Goal: Task Accomplishment & Management: Complete application form

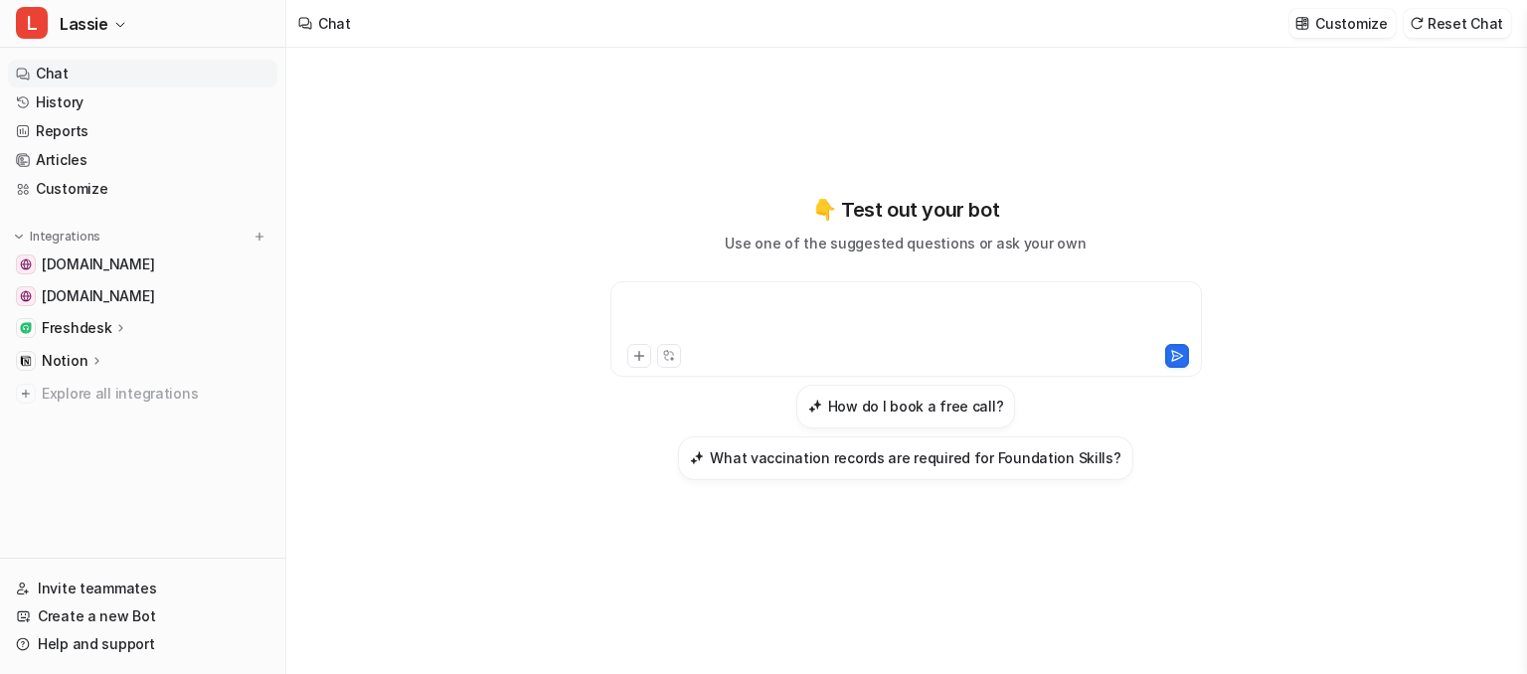
click at [685, 297] on div at bounding box center [906, 317] width 582 height 46
paste div "To enrich screen reader interactions, please activate Accessibility in Grammarl…"
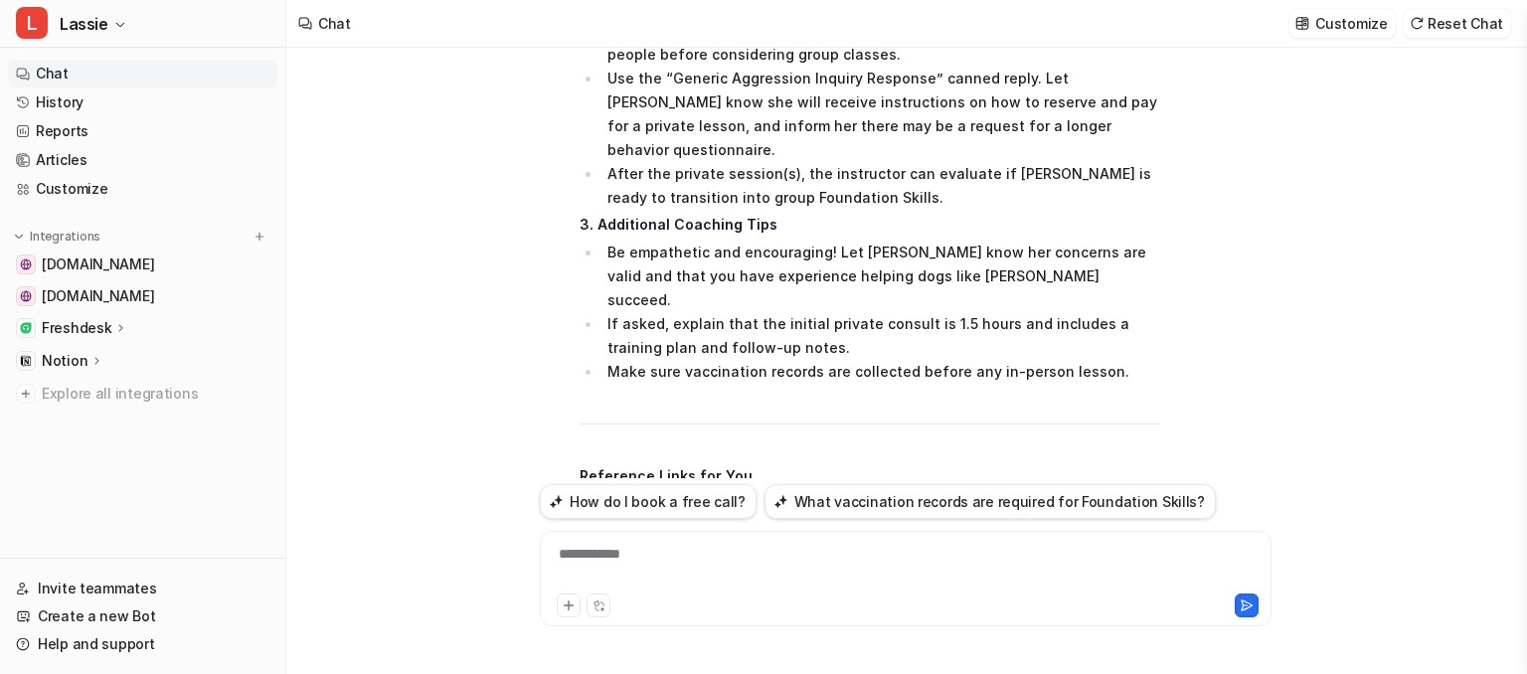
scroll to position [1403, 0]
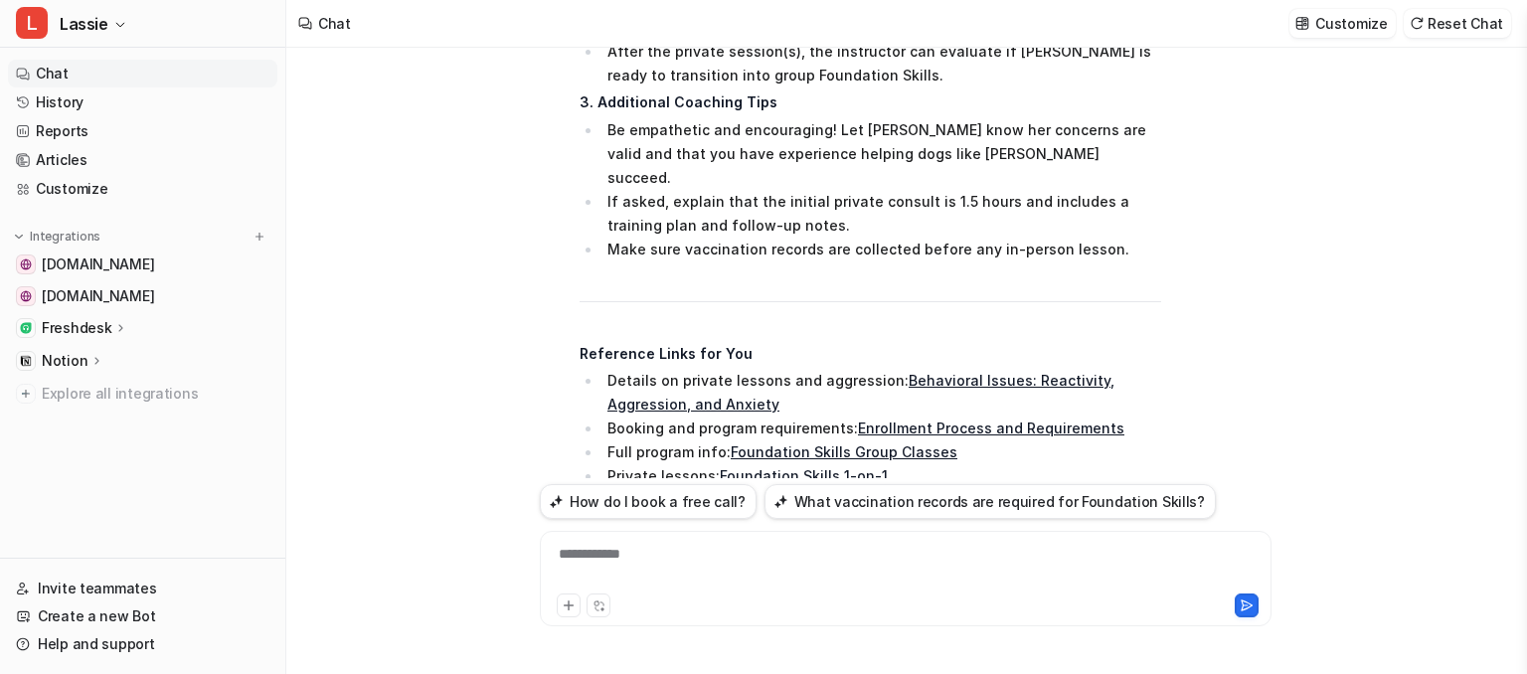
click at [698, 562] on div "**********" at bounding box center [906, 567] width 722 height 46
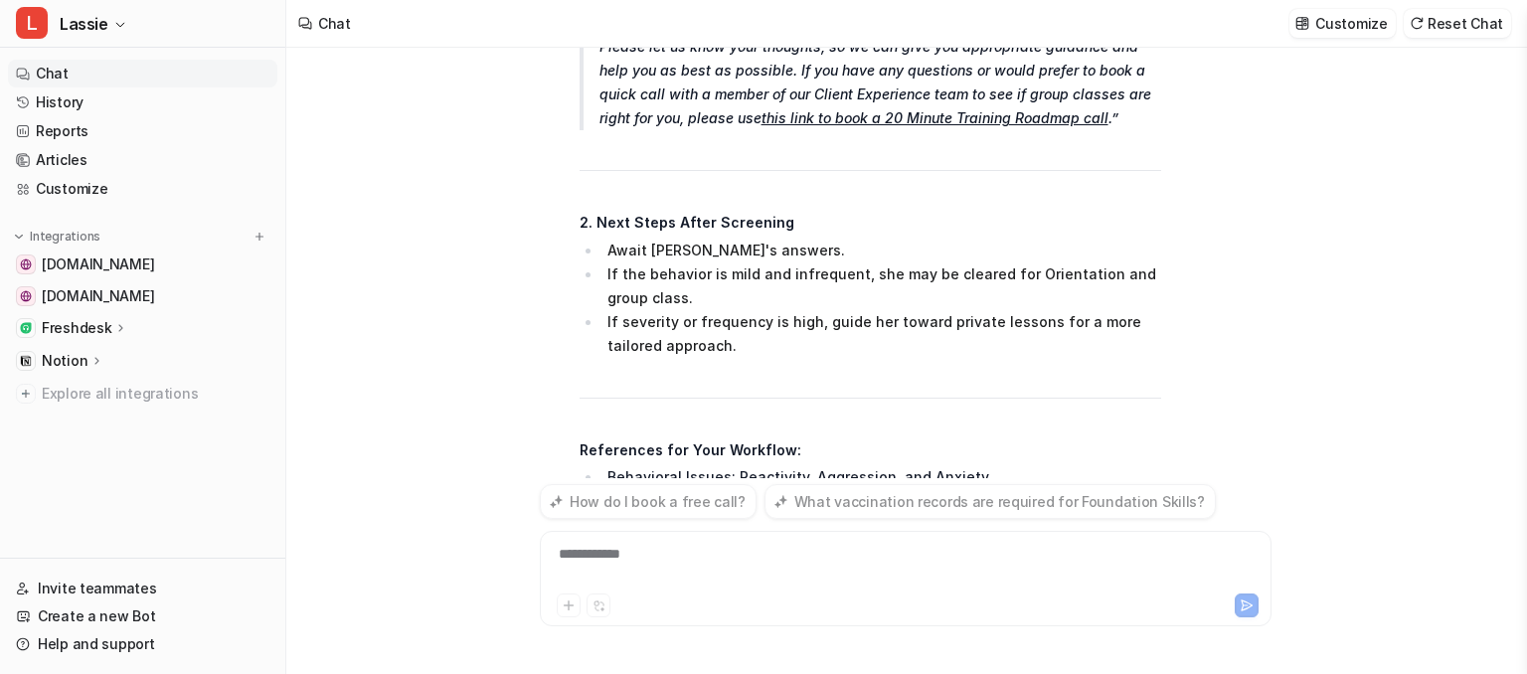
scroll to position [2708, 0]
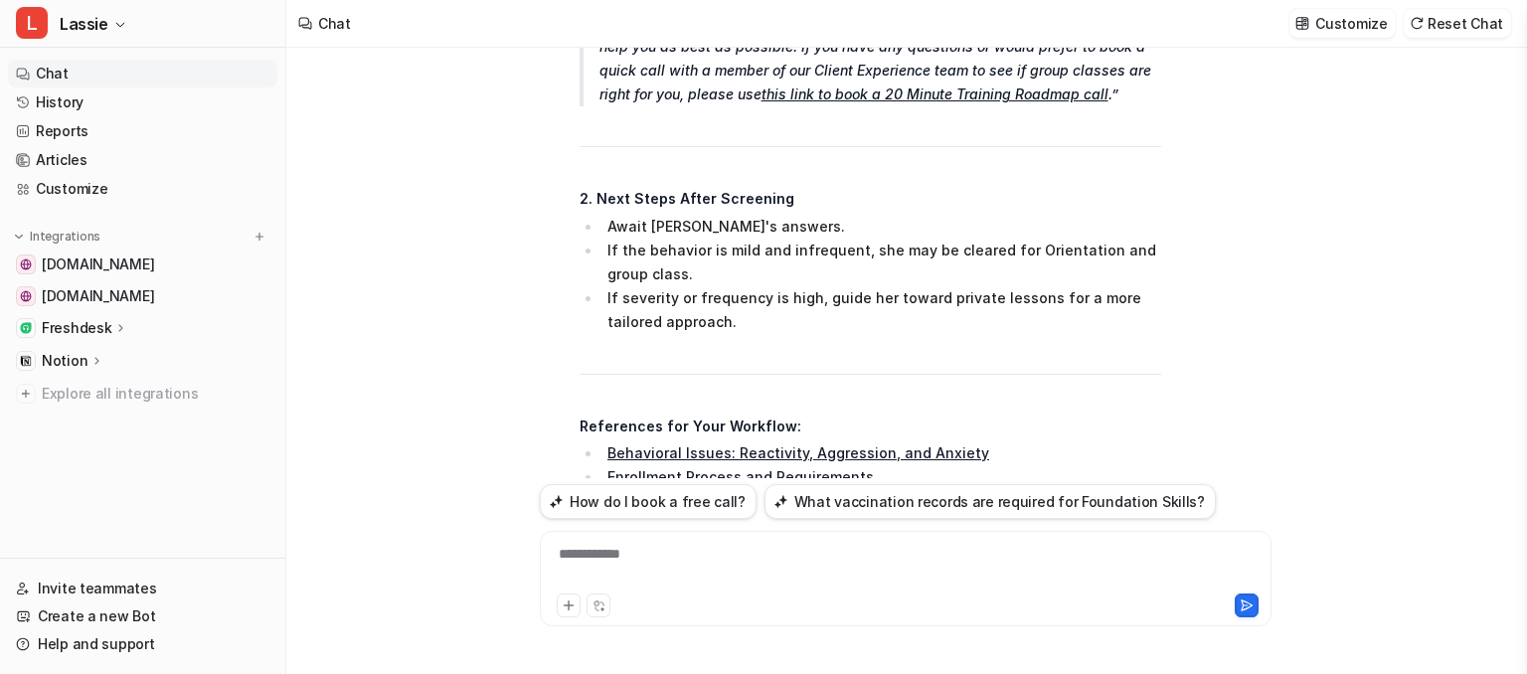
click at [755, 543] on div "**********" at bounding box center [906, 578] width 732 height 95
click at [742, 553] on div "**********" at bounding box center [906, 567] width 722 height 46
click at [1235, 606] on button at bounding box center [1247, 605] width 24 height 24
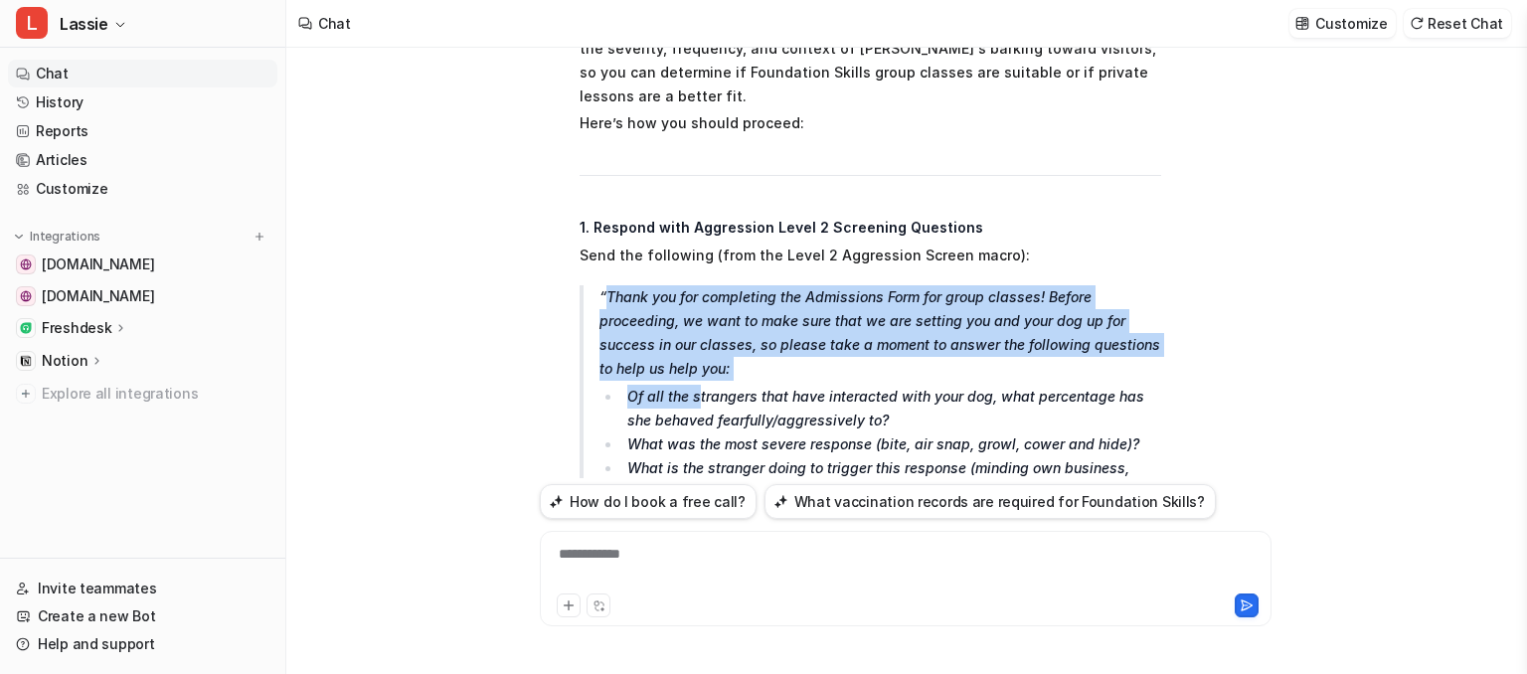
scroll to position [2408, 0]
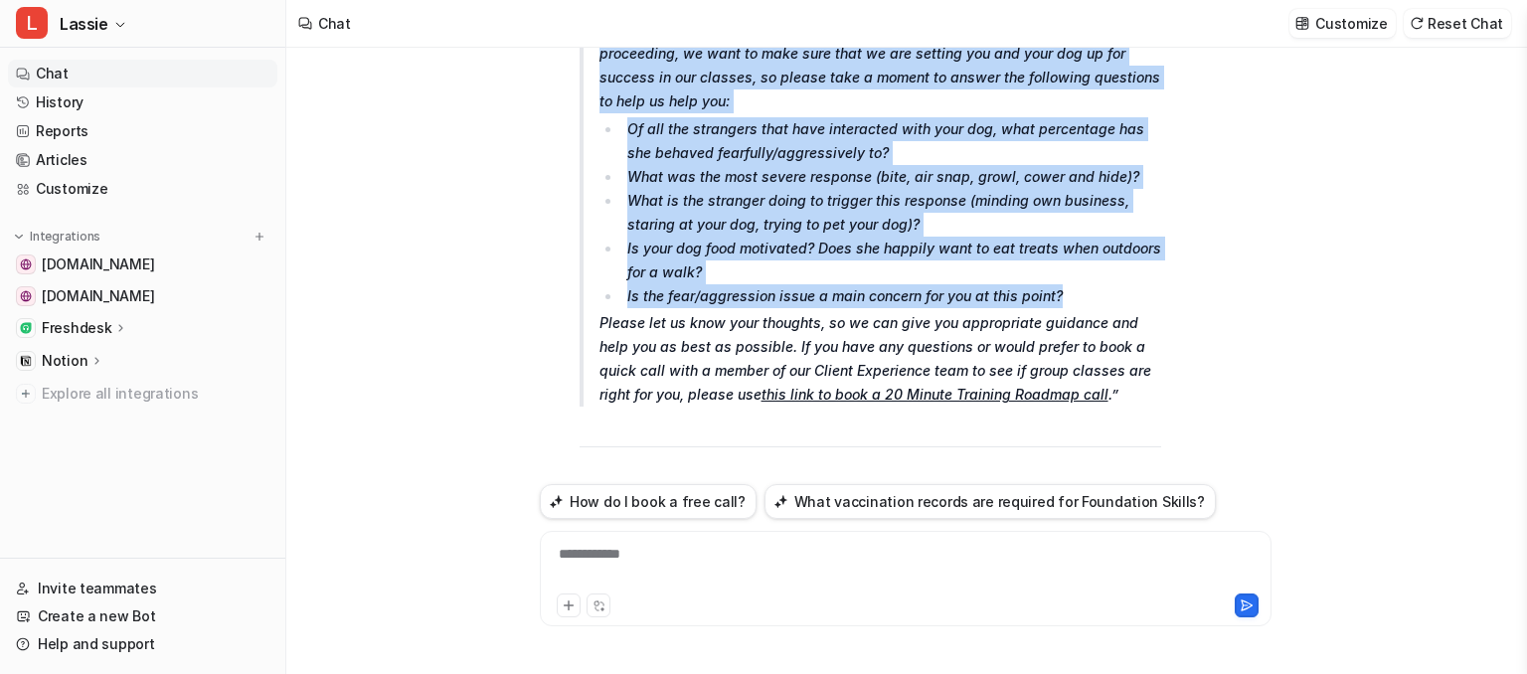
drag, startPoint x: 606, startPoint y: 171, endPoint x: 1067, endPoint y: 177, distance: 460.3
click at [1067, 177] on blockquote "Thank you for completing the Admissions Form for group classes! Before proceedi…" at bounding box center [871, 212] width 582 height 389
click at [1072, 284] on li "Is the fear/aggression issue a main concern for you at this point?" at bounding box center [891, 296] width 540 height 24
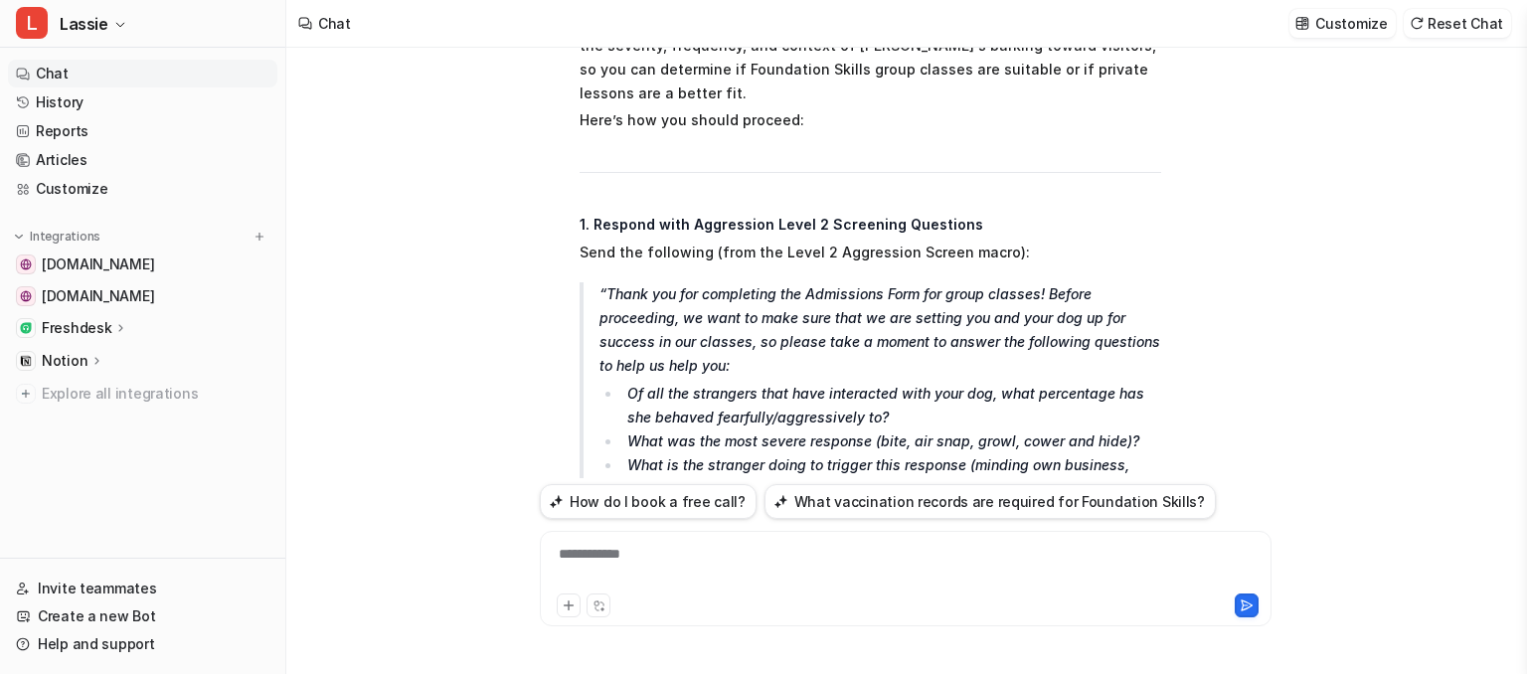
scroll to position [2140, 0]
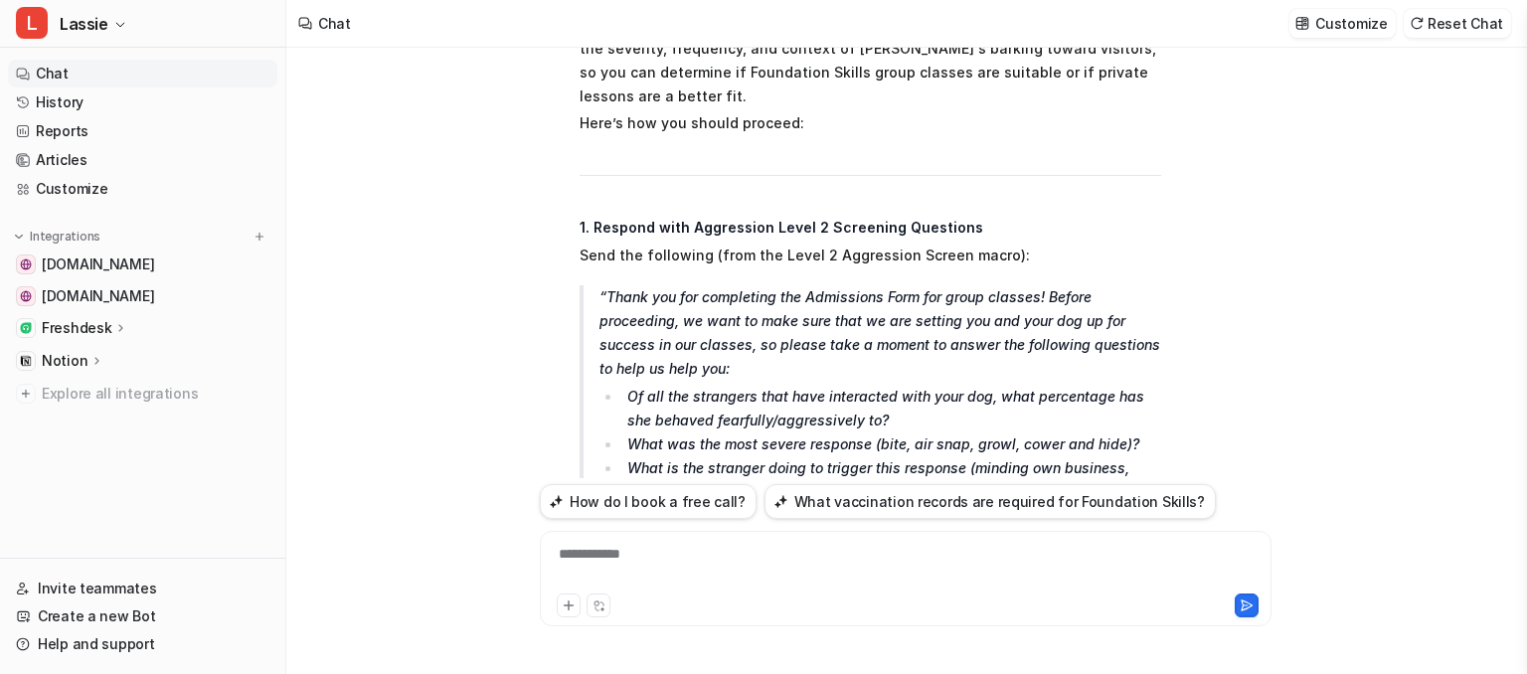
drag, startPoint x: 604, startPoint y: 172, endPoint x: 807, endPoint y: 332, distance: 258.3
click at [793, 338] on blockquote "Thank you for completing the Admissions Form for group classes! Before proceedi…" at bounding box center [871, 479] width 582 height 389
click at [804, 432] on li "What was the most severe response (bite, air snap, growl, cower and hide)?" at bounding box center [891, 444] width 540 height 24
click at [829, 432] on li "What was the most severe response (bite, air snap, growl, cower and hide)?" at bounding box center [891, 444] width 540 height 24
click at [696, 557] on div "**********" at bounding box center [906, 567] width 722 height 46
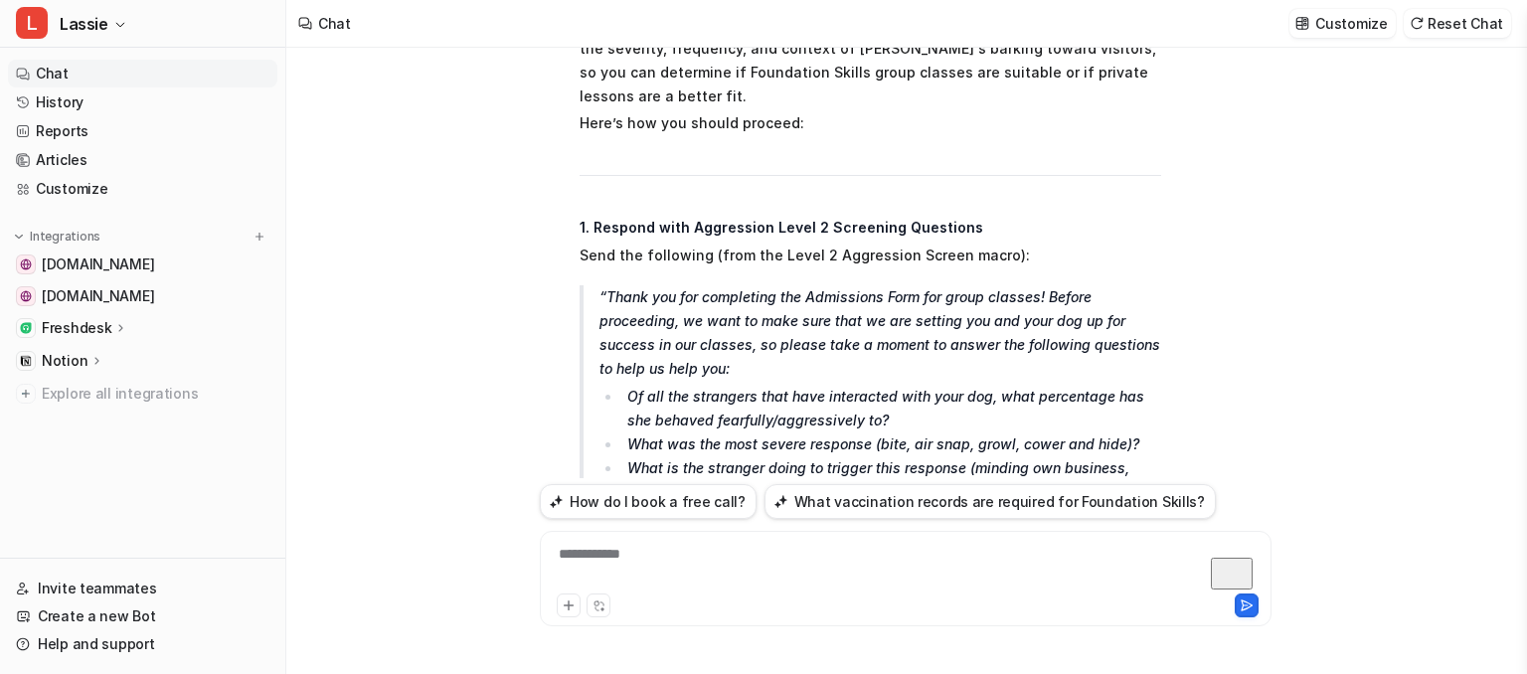
click at [746, 285] on p "Thank you for completing the Admissions Form for group classes! Before proceedi…" at bounding box center [880, 332] width 562 height 95
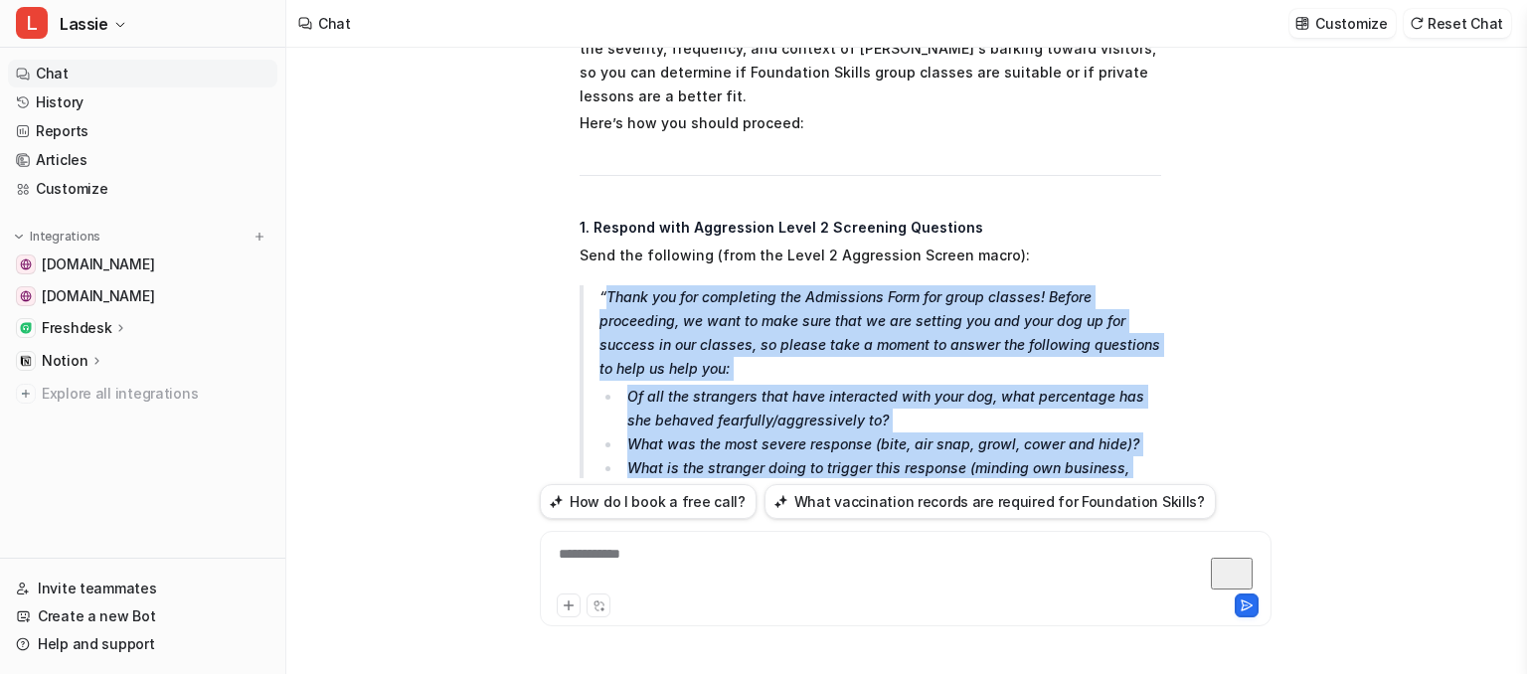
drag, startPoint x: 605, startPoint y: 168, endPoint x: 1116, endPoint y: 450, distance: 583.8
click at [1116, 450] on blockquote "Thank you for completing the Admissions Form for group classes! Before proceedi…" at bounding box center [871, 479] width 582 height 389
copy blockquote "Thank you for completing the Admissions Form for group classes! Before proceedi…"
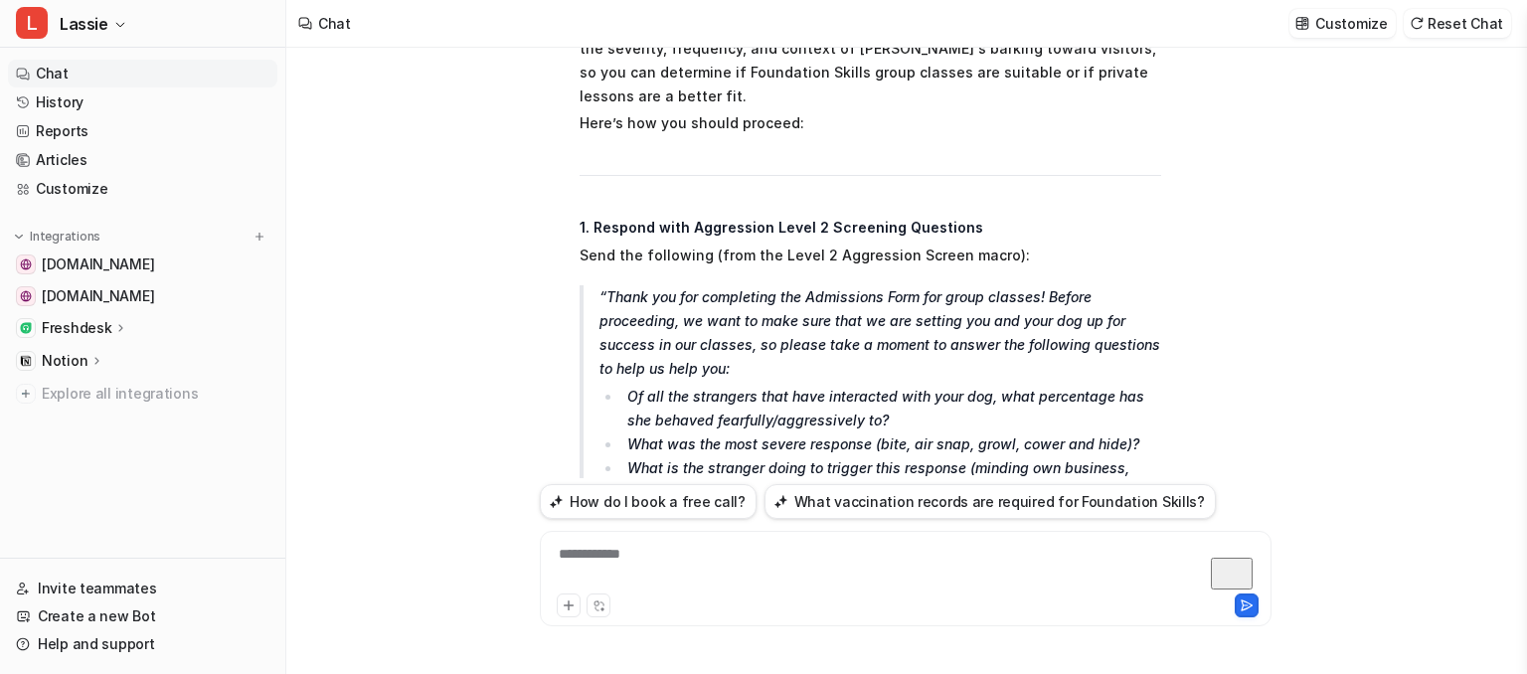
click at [678, 549] on div "**********" at bounding box center [906, 567] width 722 height 46
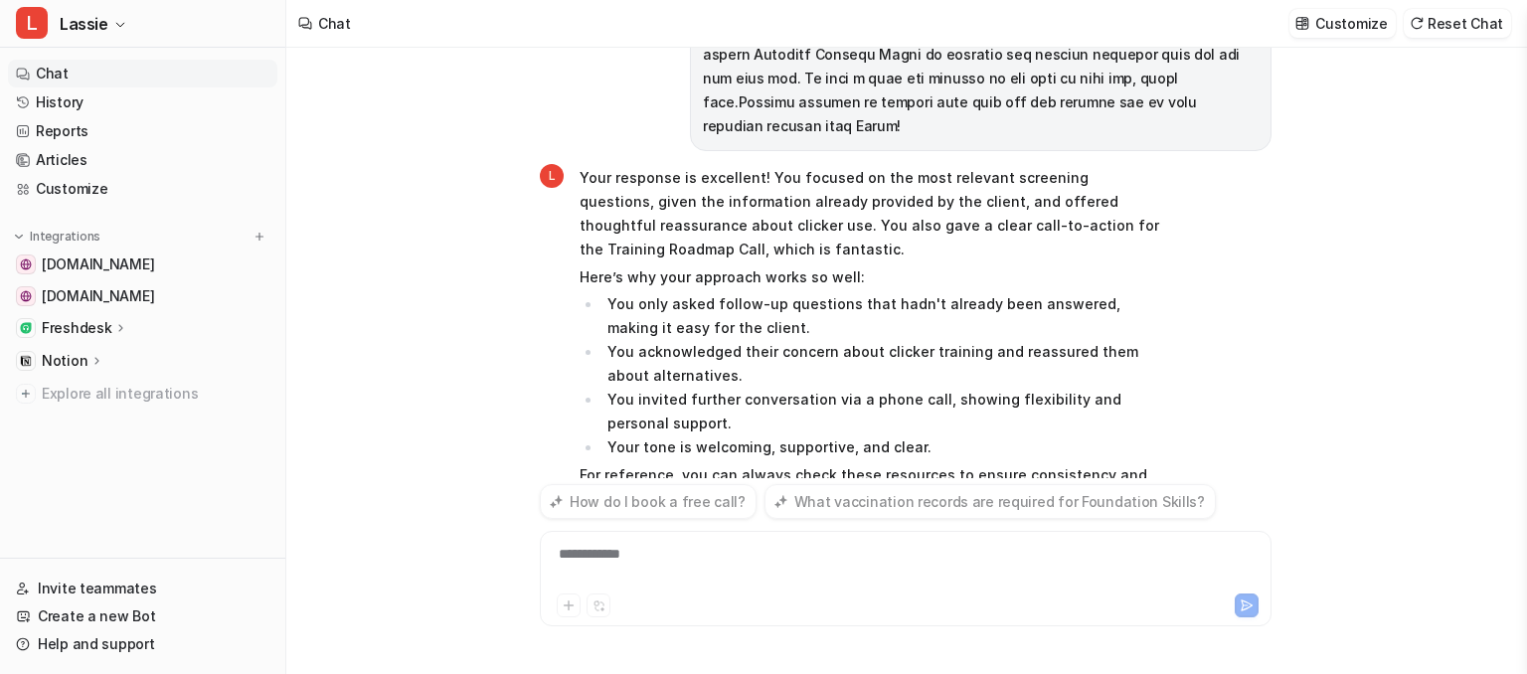
scroll to position [3905, 0]
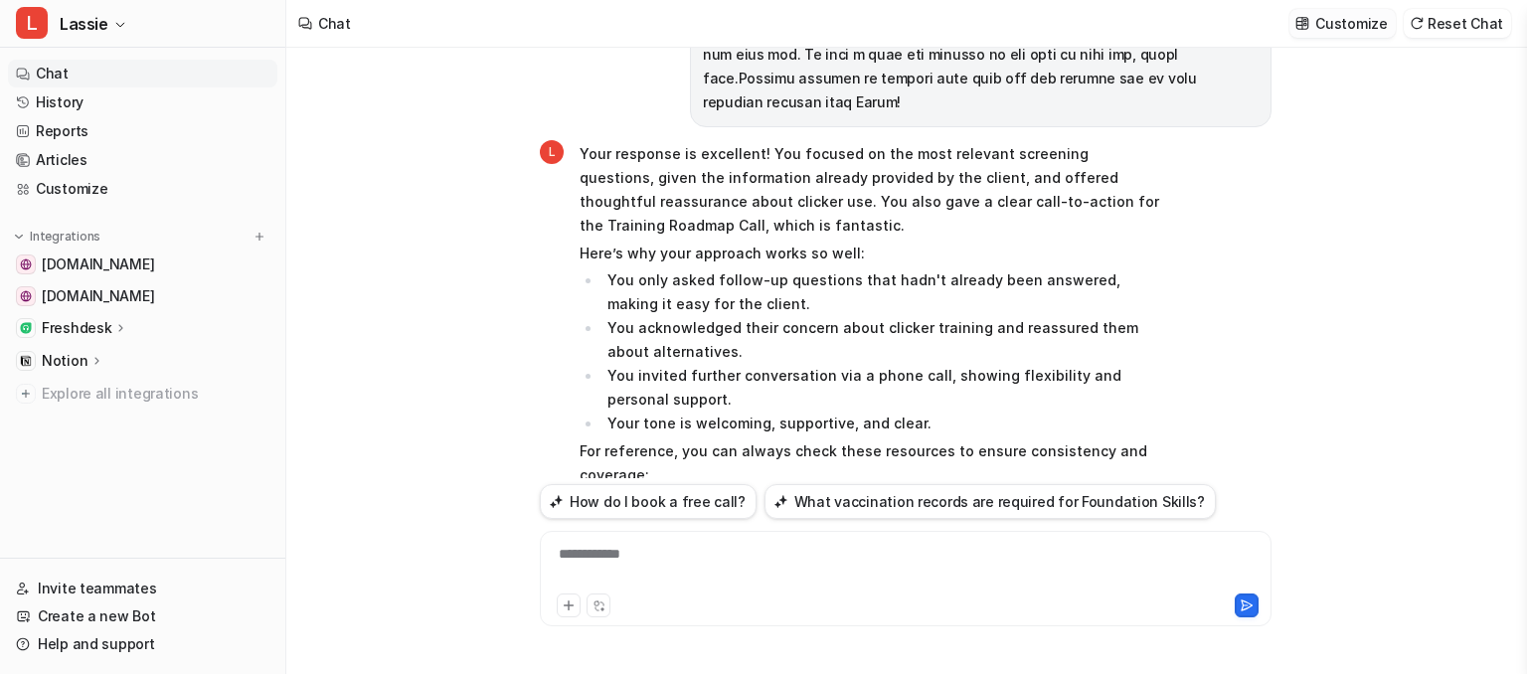
click at [1334, 29] on p "Customize" at bounding box center [1351, 23] width 72 height 21
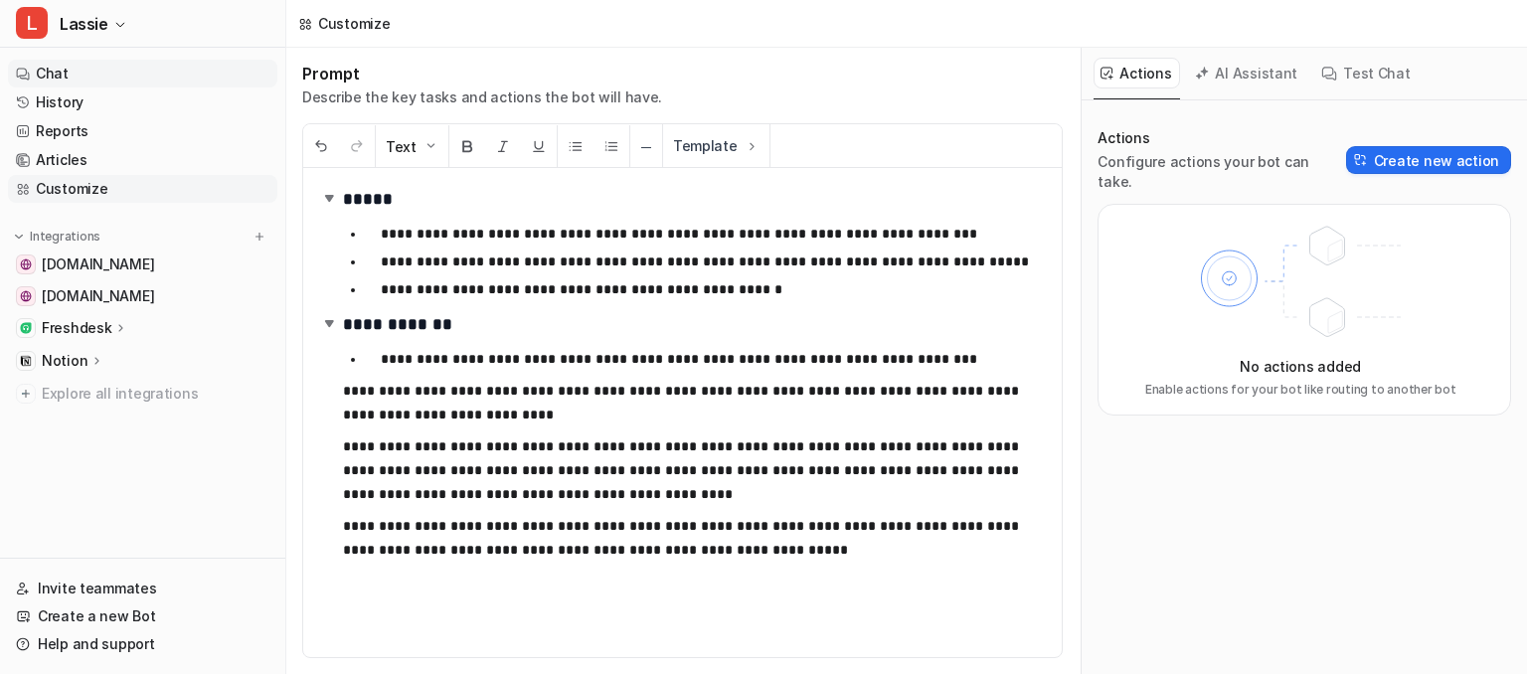
click at [82, 82] on link "Chat" at bounding box center [142, 74] width 269 height 28
